Goal: Information Seeking & Learning: Learn about a topic

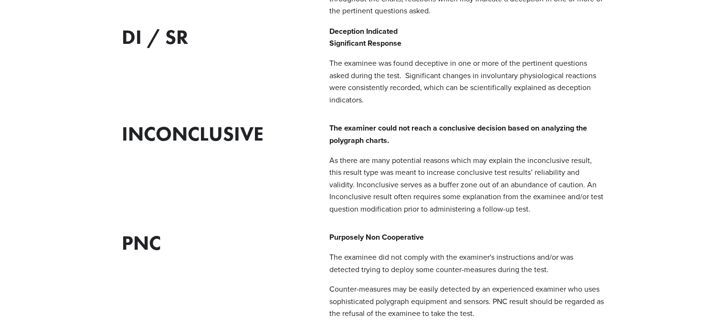
scroll to position [334, 0]
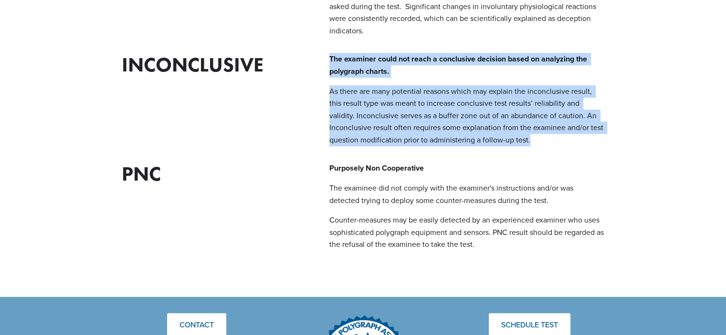
drag, startPoint x: 331, startPoint y: 58, endPoint x: 568, endPoint y: 140, distance: 251.4
click at [568, 140] on div "The examiner could not reach a conclusive decision based on analyzing the polyg…" at bounding box center [466, 99] width 275 height 93
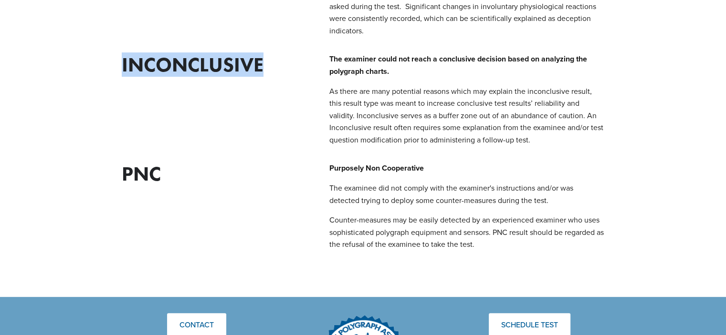
drag, startPoint x: 119, startPoint y: 62, endPoint x: 273, endPoint y: 60, distance: 154.1
click at [273, 60] on div "Inconclusive" at bounding box center [218, 65] width 208 height 40
copy h2 "Inconclusive"
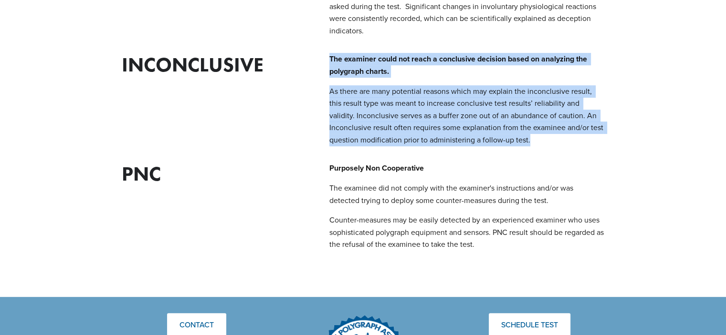
drag, startPoint x: 328, startPoint y: 55, endPoint x: 548, endPoint y: 143, distance: 236.4
click at [548, 143] on div "The examiner could not reach a conclusive decision based on analyzing the polyg…" at bounding box center [466, 99] width 291 height 109
copy div "The examiner could not reach a conclusive decision based on analyzing the polyg…"
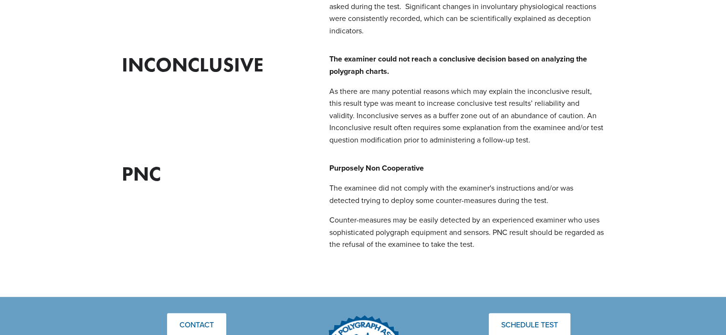
click at [202, 66] on h2 "Inconclusive" at bounding box center [218, 65] width 192 height 24
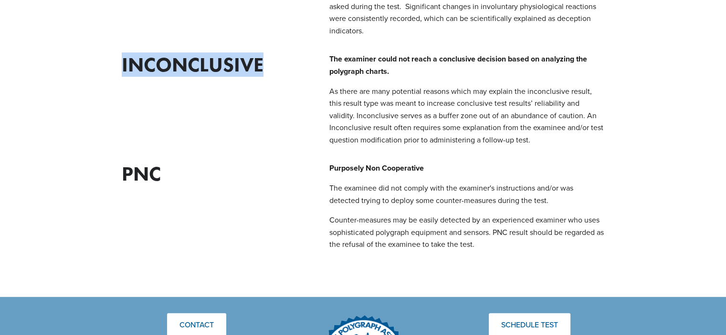
click at [202, 66] on h2 "Inconclusive" at bounding box center [218, 65] width 192 height 24
copy h2 "Inconclusive"
